Goal: Information Seeking & Learning: Learn about a topic

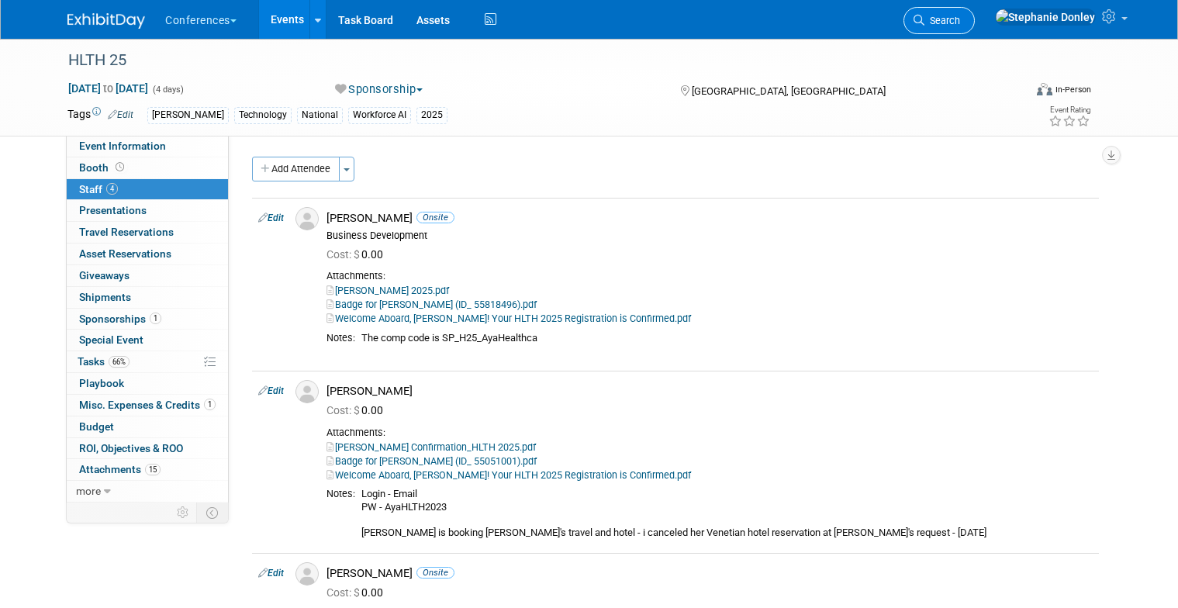
click at [975, 19] on link "Search" at bounding box center [939, 20] width 71 height 27
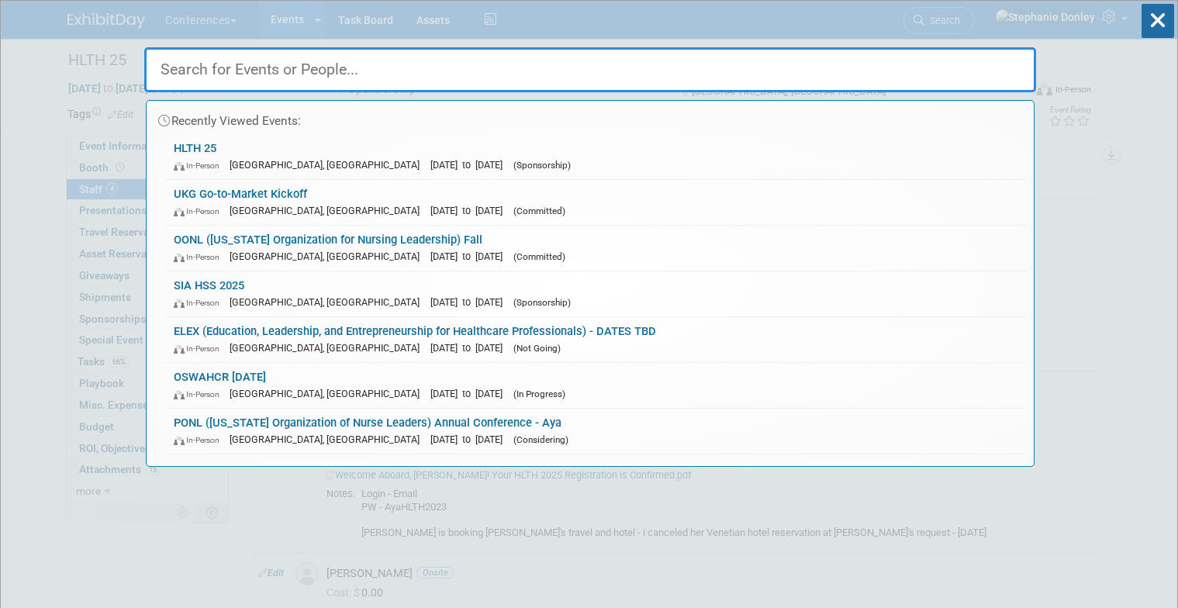
click at [571, 67] on input "text" at bounding box center [590, 69] width 892 height 45
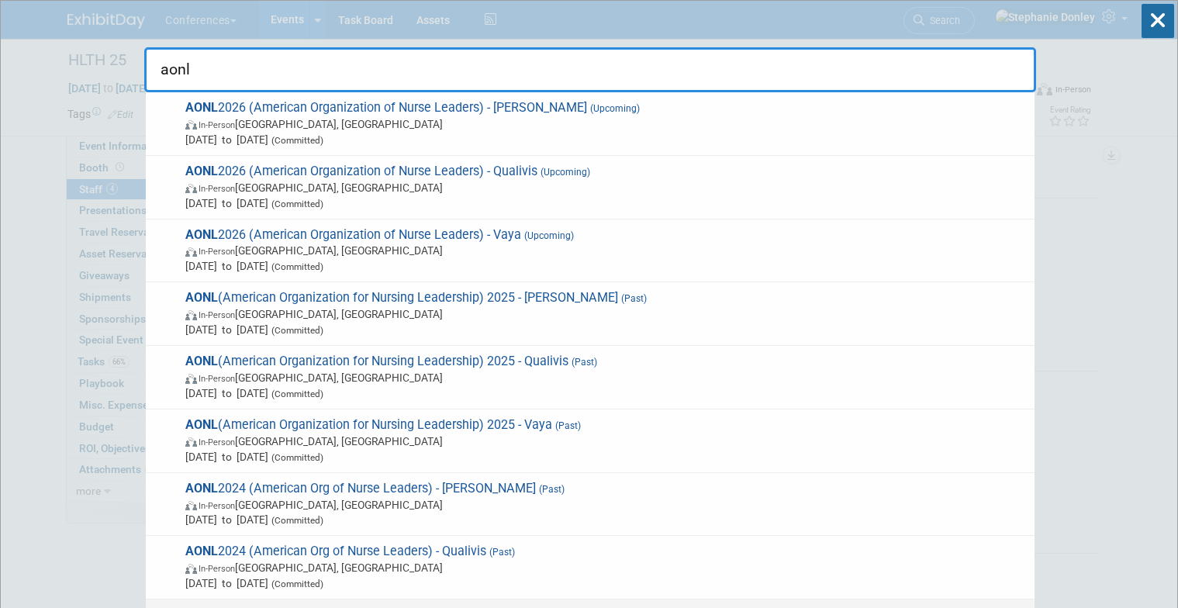
type input "aonl"
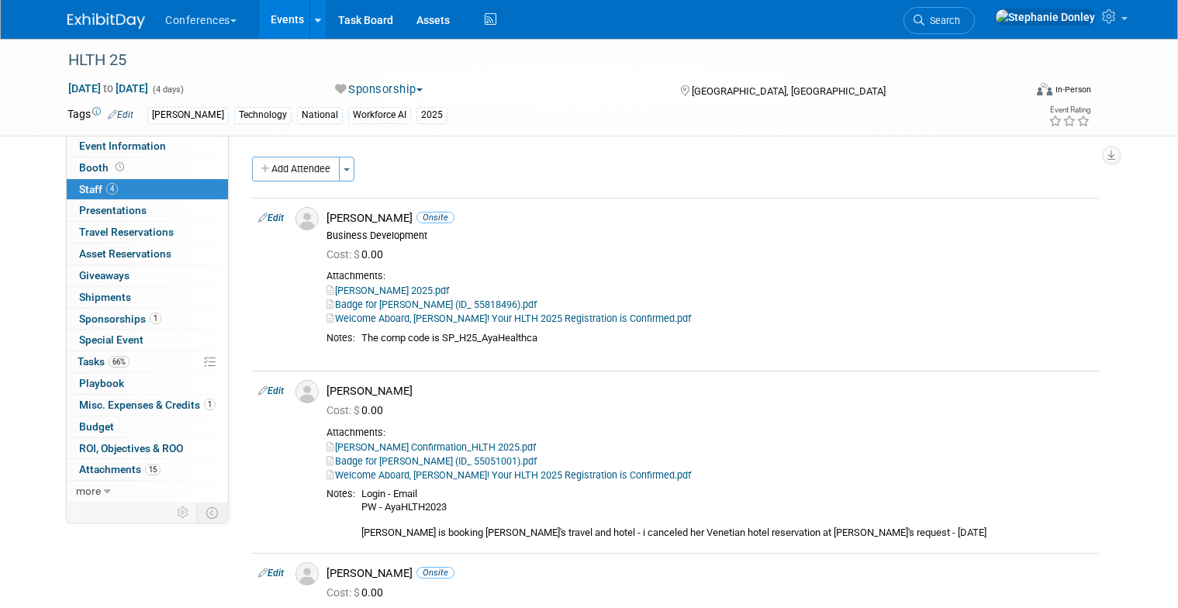
click at [175, 575] on div "Event Information Event Info Booth Booth 4 Staff 4 Staff 0 Presentations 0 Pres…" at bounding box center [589, 445] width 1066 height 812
click at [282, 19] on link "Events" at bounding box center [287, 19] width 57 height 39
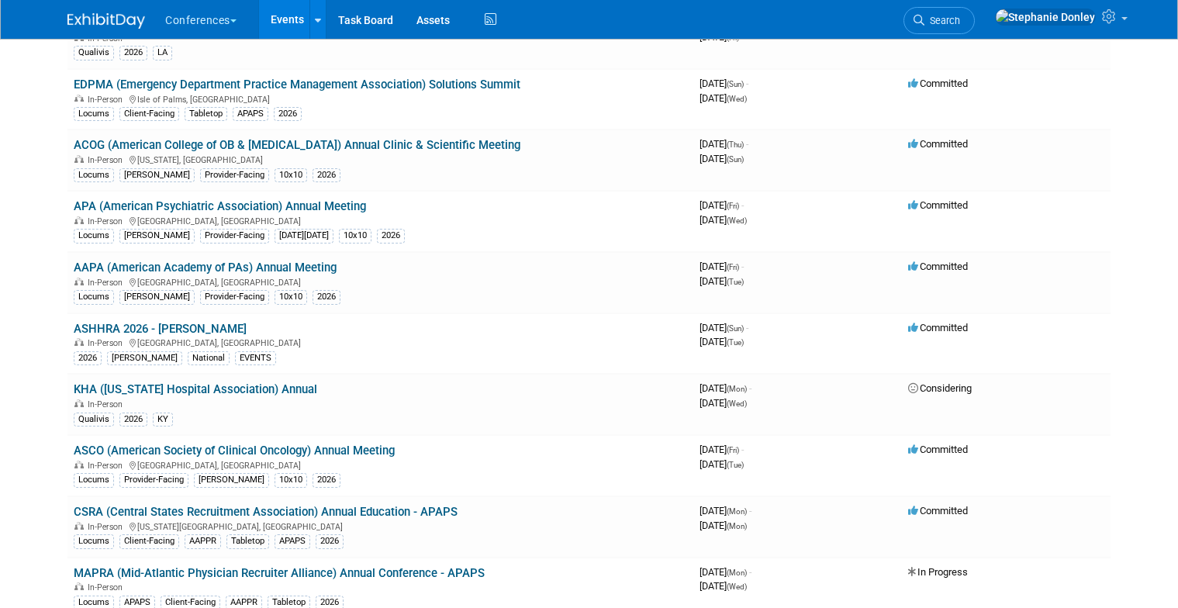
scroll to position [7841, 0]
